Goal: Information Seeking & Learning: Check status

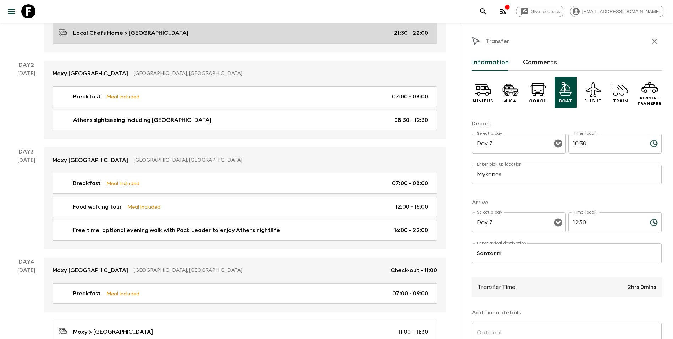
scroll to position [142, 0]
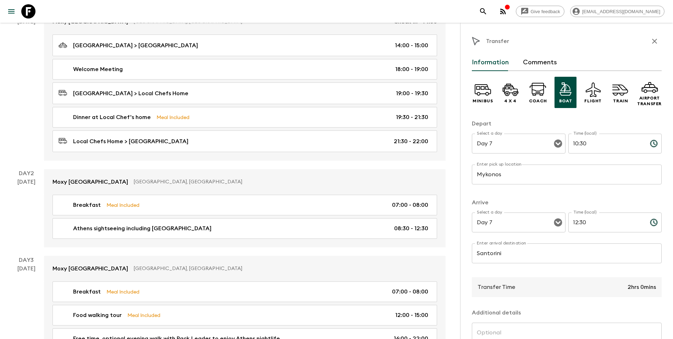
click at [652, 45] on icon "button" at bounding box center [655, 41] width 9 height 9
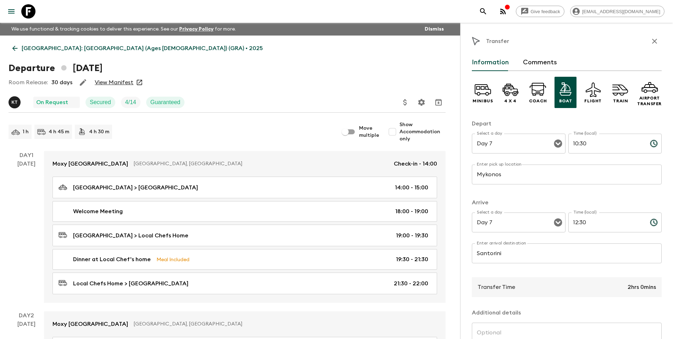
scroll to position [142, 0]
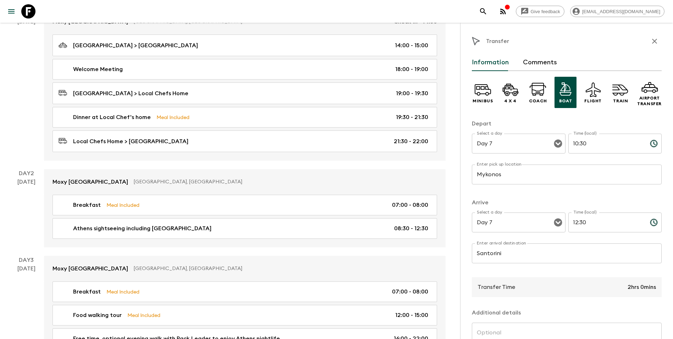
type input "[GEOGRAPHIC_DATA]"
type input "Oia"
type input "18:00"
type input "18:30"
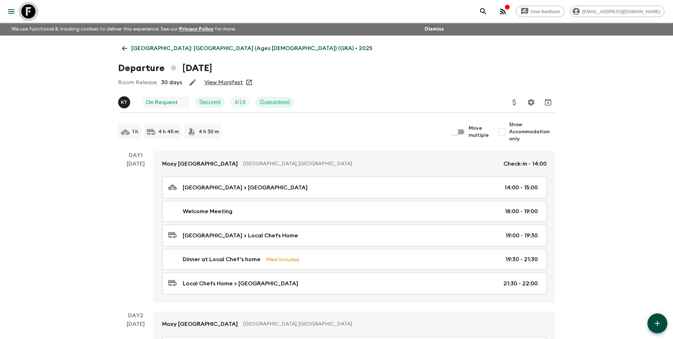
click at [24, 5] on icon at bounding box center [28, 11] width 14 height 14
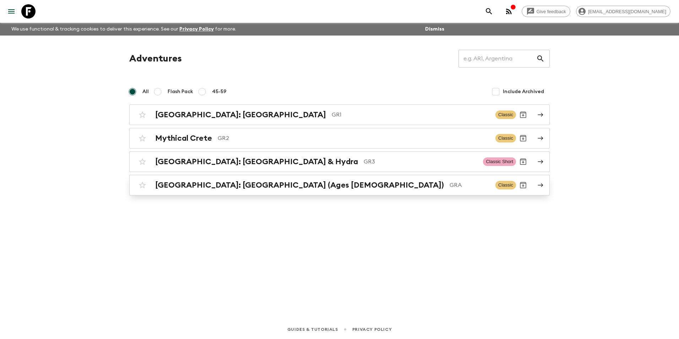
click at [215, 184] on h2 "[GEOGRAPHIC_DATA]: [GEOGRAPHIC_DATA] (Ages [DEMOGRAPHIC_DATA])" at bounding box center [299, 184] width 289 height 9
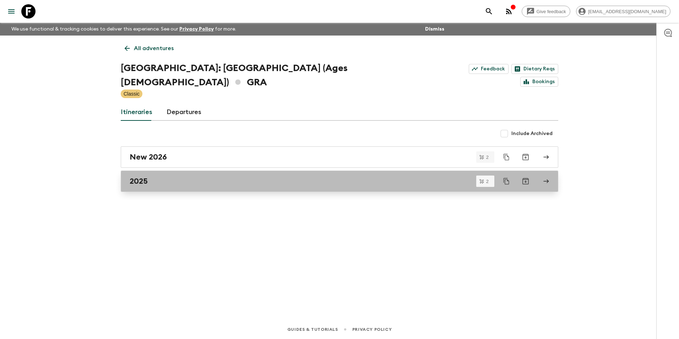
click at [217, 176] on div "2025" at bounding box center [333, 180] width 406 height 9
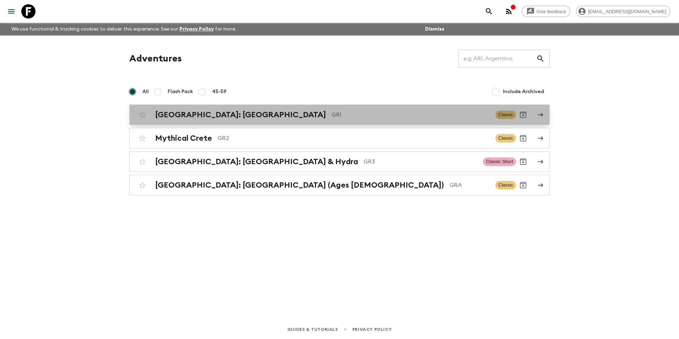
click at [205, 111] on h2 "[GEOGRAPHIC_DATA]: [GEOGRAPHIC_DATA]" at bounding box center [240, 114] width 171 height 9
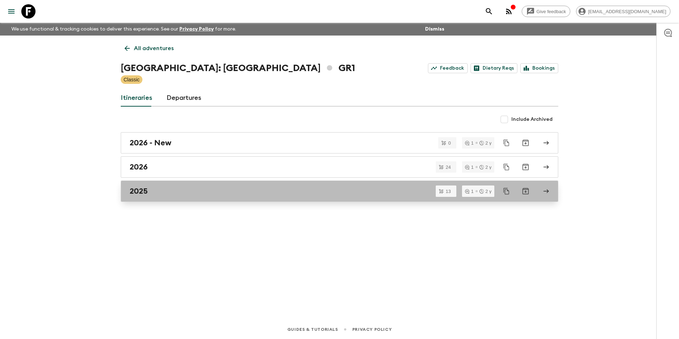
click at [171, 192] on div "2025" at bounding box center [333, 190] width 406 height 9
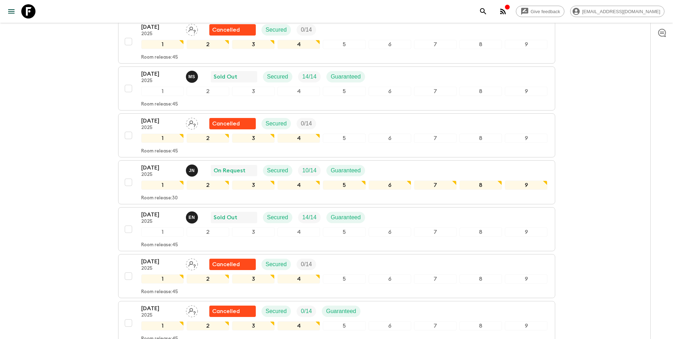
scroll to position [390, 0]
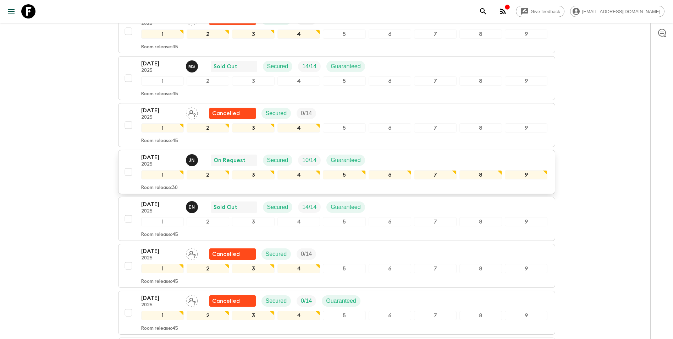
click at [147, 161] on p "2025" at bounding box center [160, 164] width 39 height 6
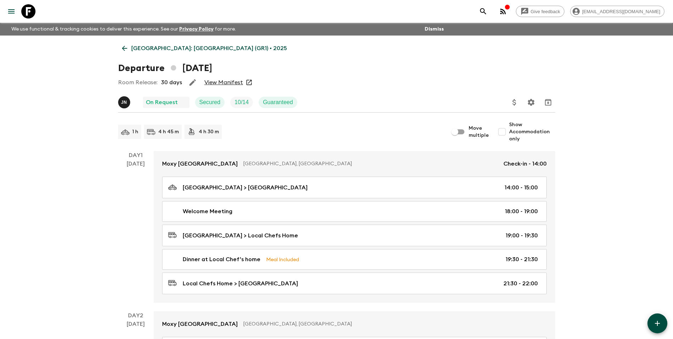
click at [225, 83] on link "View Manifest" at bounding box center [223, 82] width 39 height 7
